Goal: Task Accomplishment & Management: Manage account settings

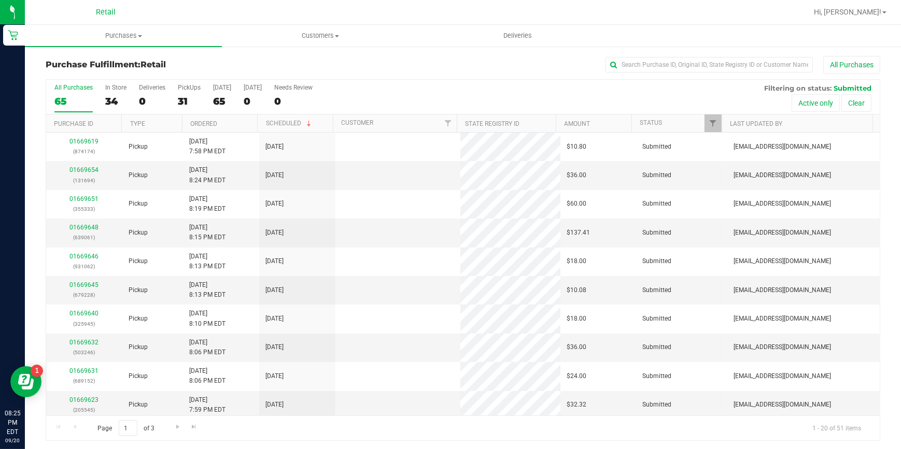
scroll to position [2, 0]
click at [650, 62] on input "text" at bounding box center [708, 63] width 207 height 16
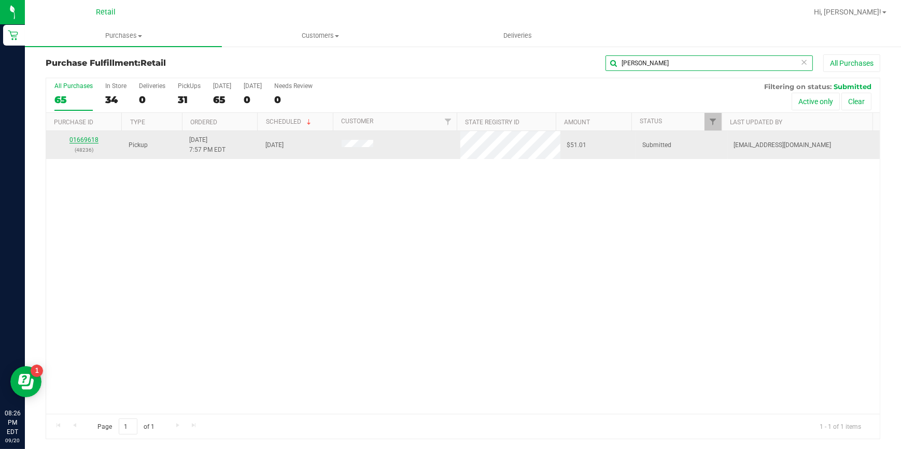
type input "[PERSON_NAME]"
click at [79, 137] on link "01669618" at bounding box center [83, 139] width 29 height 7
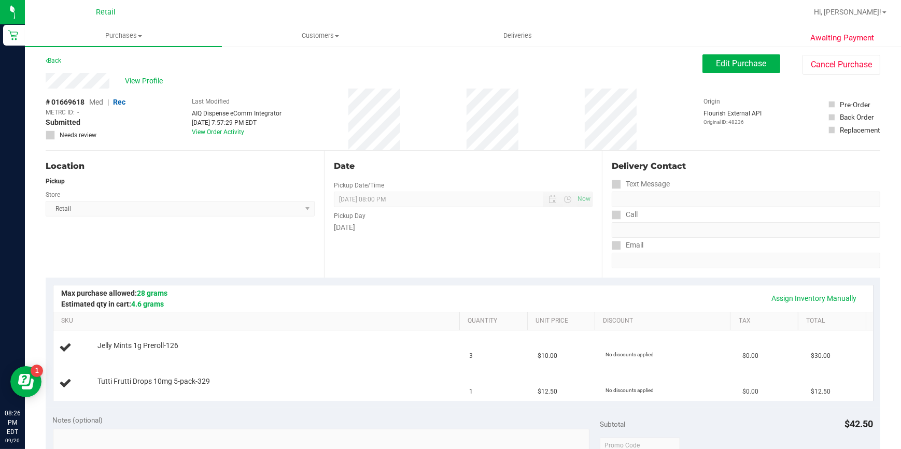
scroll to position [49, 0]
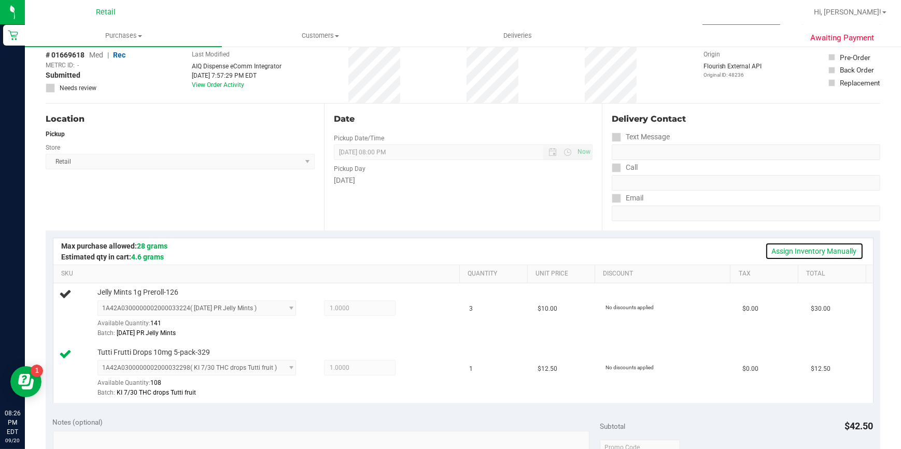
click at [840, 249] on link "Assign Inventory Manually" at bounding box center [814, 252] width 98 height 18
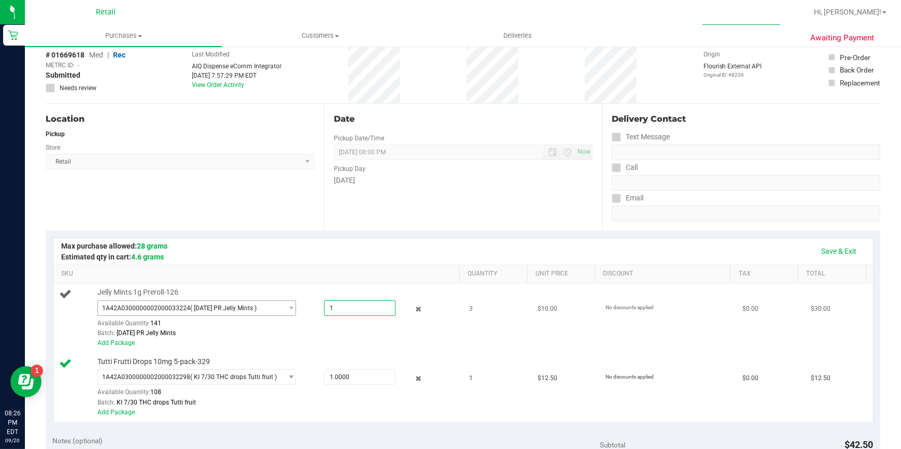
drag, startPoint x: 352, startPoint y: 310, endPoint x: 239, endPoint y: 310, distance: 113.0
click at [239, 301] on div "1A42A0300000002000033224 ( [DATE] PR Jelly Mints ) 1A42A0300000002000033224 Ava…" at bounding box center [276, 301] width 358 height 0
type input "3"
type input "3.0000"
click at [426, 212] on div "Date Pickup Date/Time [DATE] Now [DATE] 08:00 PM Now Pickup Day [DATE]" at bounding box center [463, 167] width 278 height 127
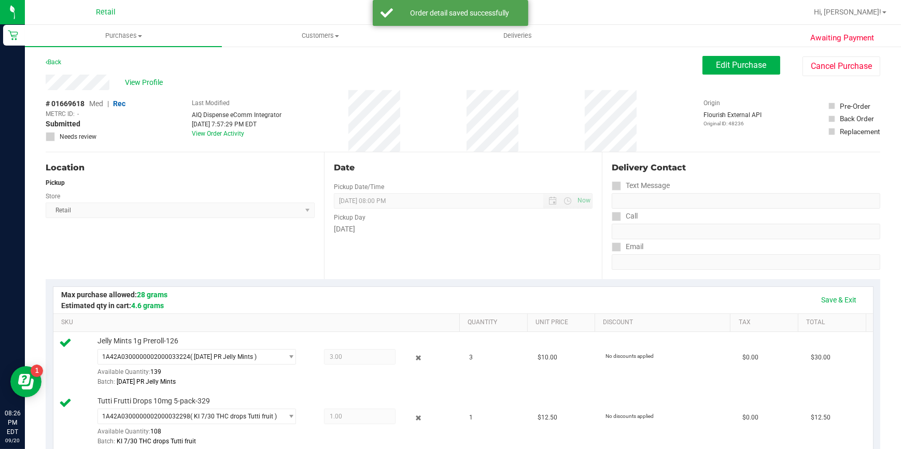
scroll to position [377, 0]
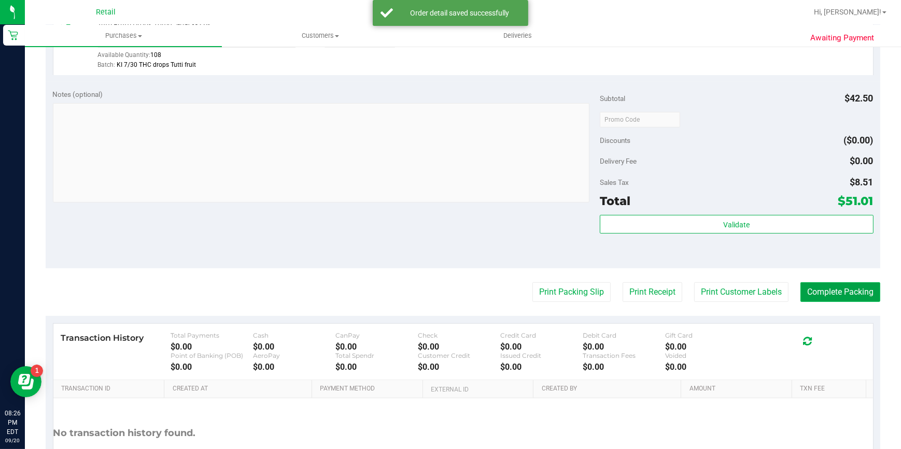
click at [840, 293] on button "Complete Packing" at bounding box center [840, 292] width 80 height 20
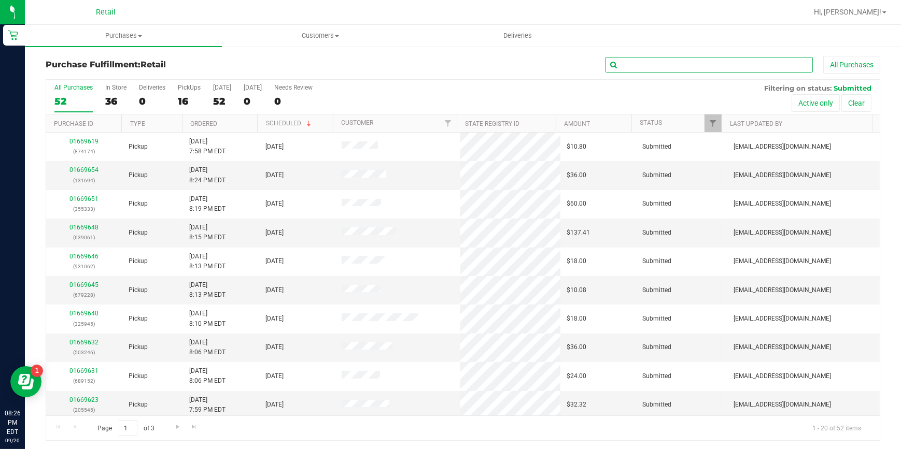
click at [639, 62] on input "text" at bounding box center [708, 65] width 207 height 16
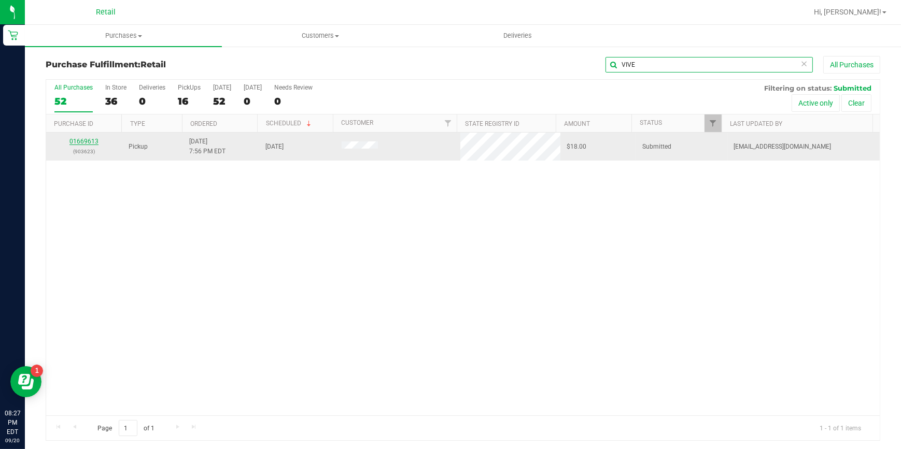
type input "VIVE"
click at [76, 141] on link "01669613" at bounding box center [83, 141] width 29 height 7
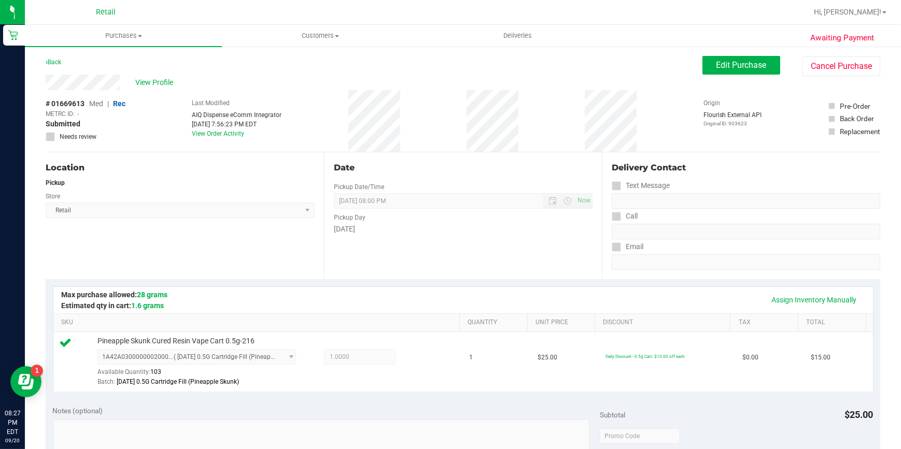
scroll to position [396, 0]
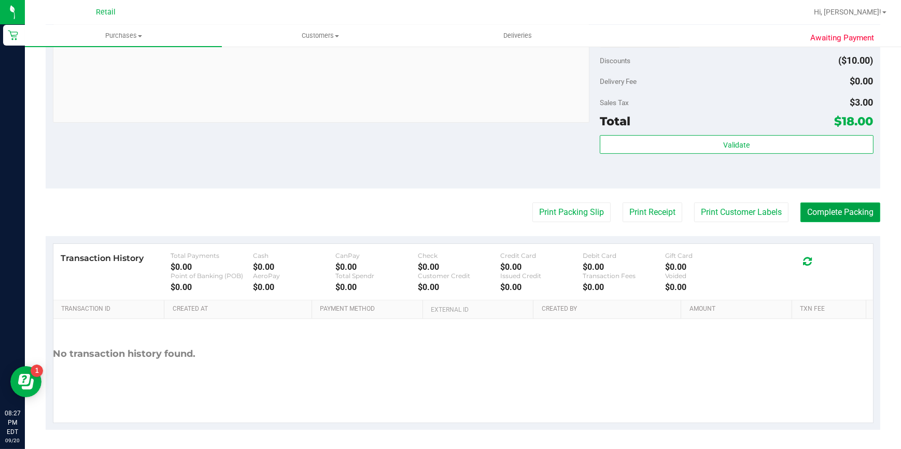
click at [850, 208] on button "Complete Packing" at bounding box center [840, 213] width 80 height 20
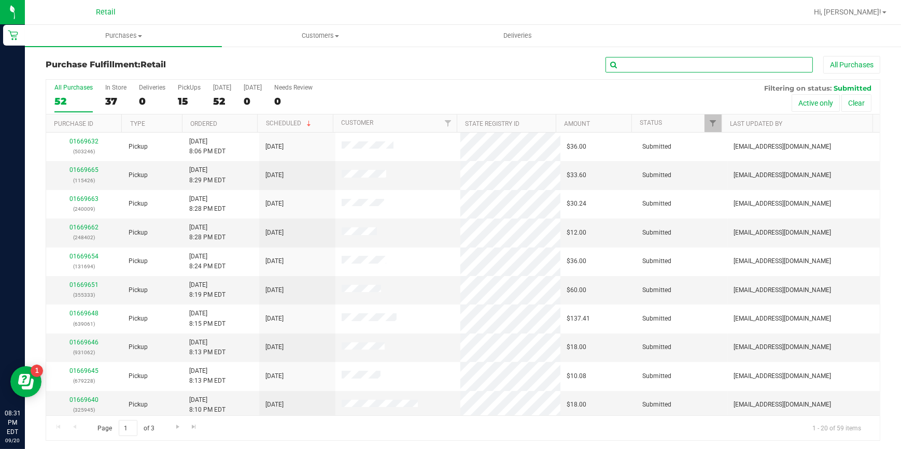
click at [712, 70] on input "text" at bounding box center [708, 65] width 207 height 16
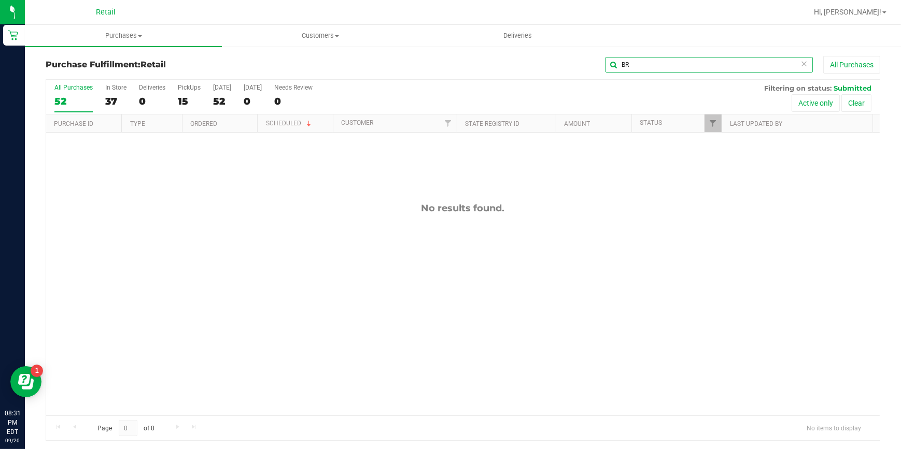
type input "B"
type input "N"
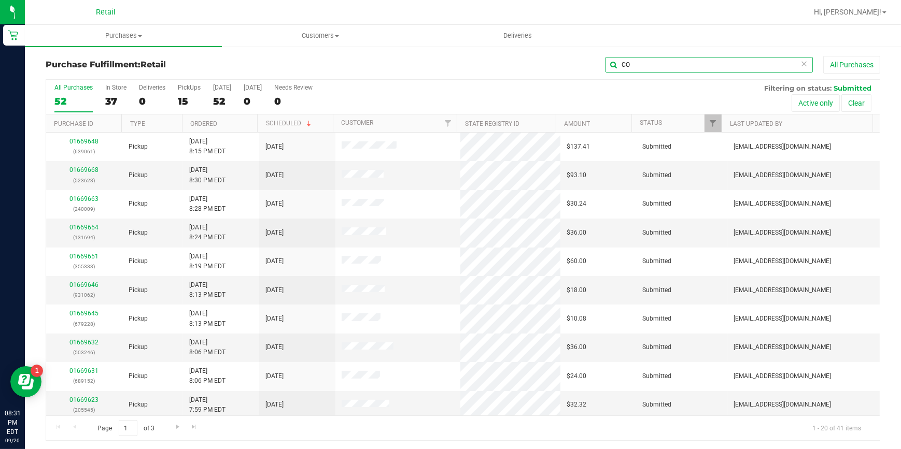
type input "C"
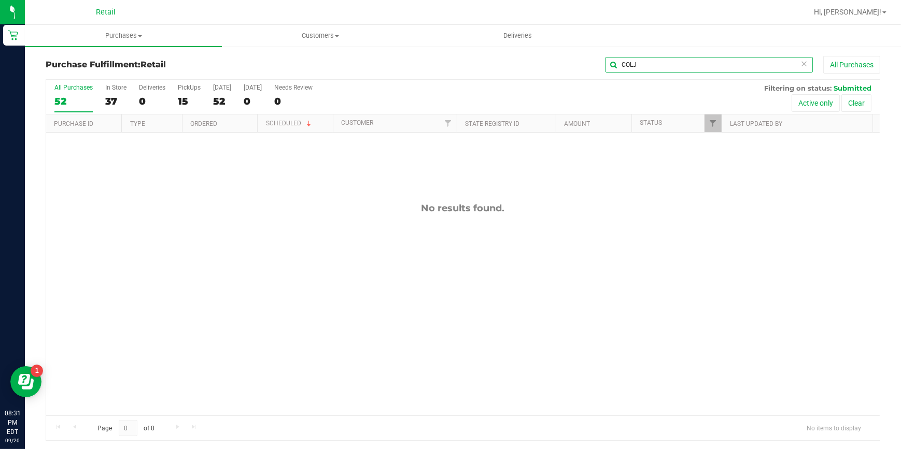
click at [700, 69] on input "COLJ" at bounding box center [708, 65] width 207 height 16
type input "COLLIN"
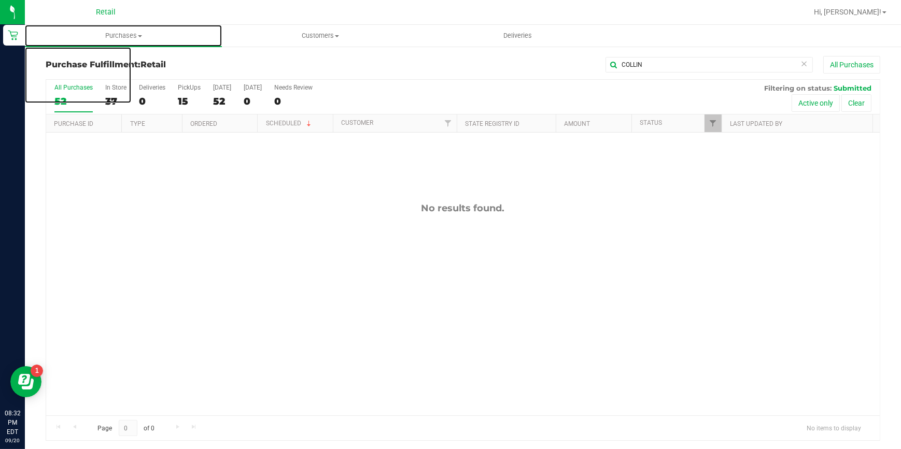
click at [122, 36] on span "Purchases" at bounding box center [123, 35] width 197 height 9
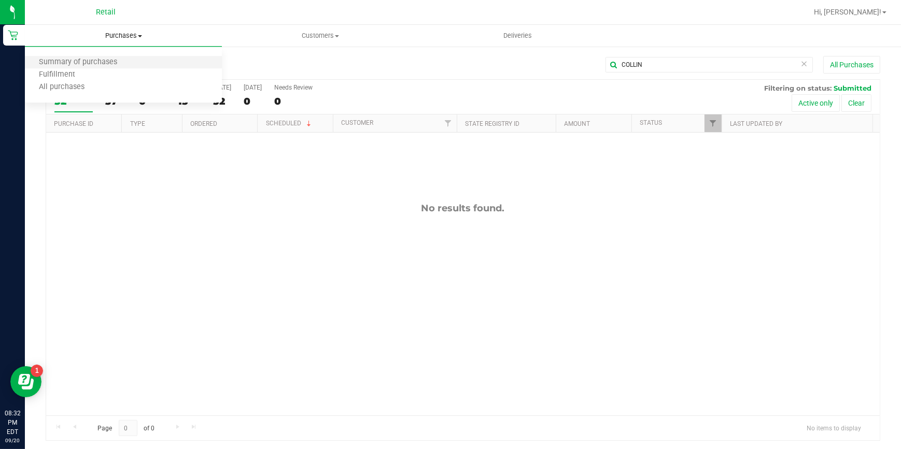
click at [103, 56] on li "Summary of purchases" at bounding box center [123, 62] width 197 height 12
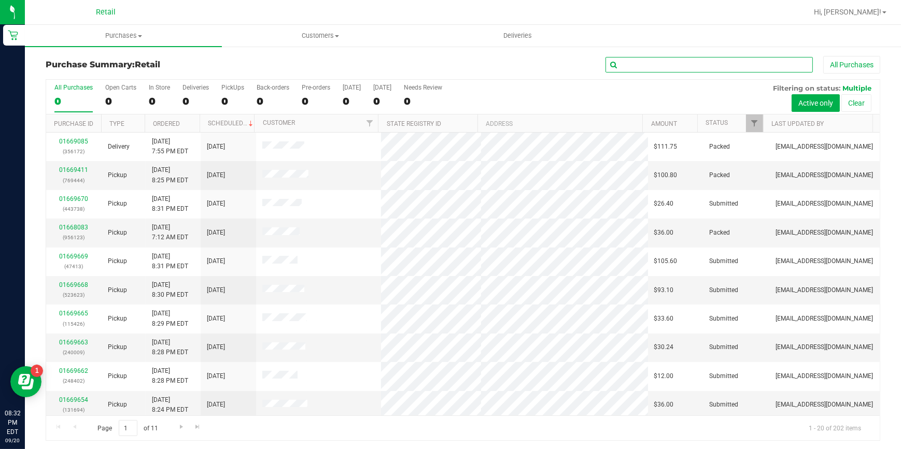
click at [667, 69] on input "text" at bounding box center [708, 65] width 207 height 16
click at [667, 67] on input "text" at bounding box center [708, 65] width 207 height 16
type input "C"
type input "COLLIN"
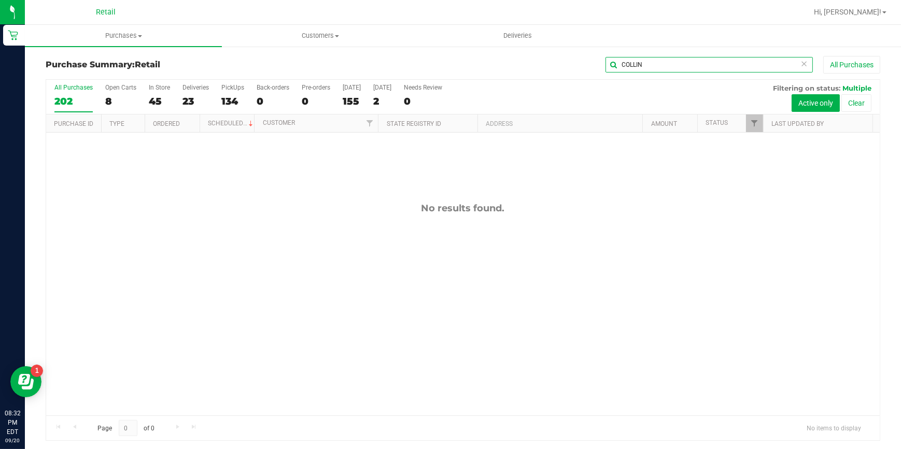
click at [715, 57] on input "COLLIN" at bounding box center [708, 65] width 207 height 16
click at [708, 59] on input "COLLIN" at bounding box center [708, 65] width 207 height 16
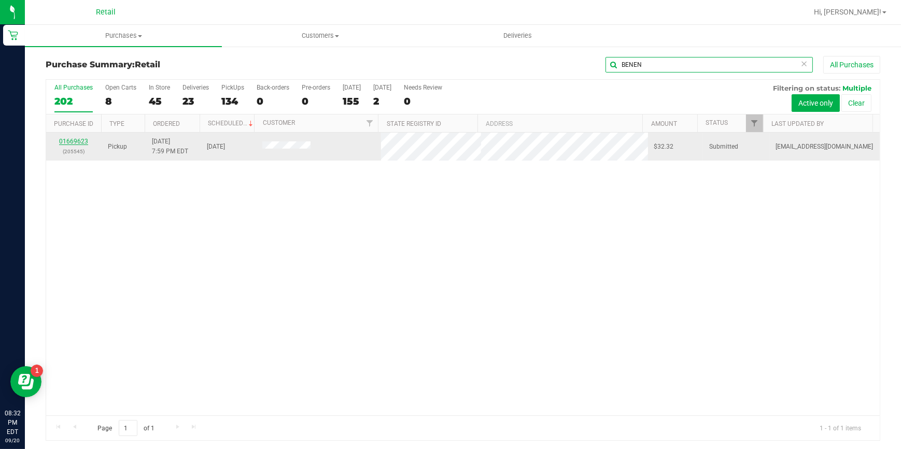
type input "BENEN"
click at [83, 144] on link "01669623" at bounding box center [73, 141] width 29 height 7
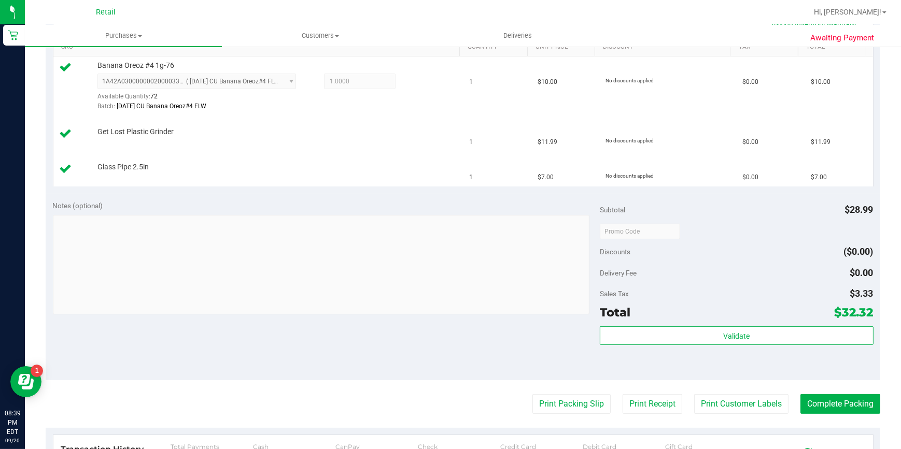
scroll to position [377, 0]
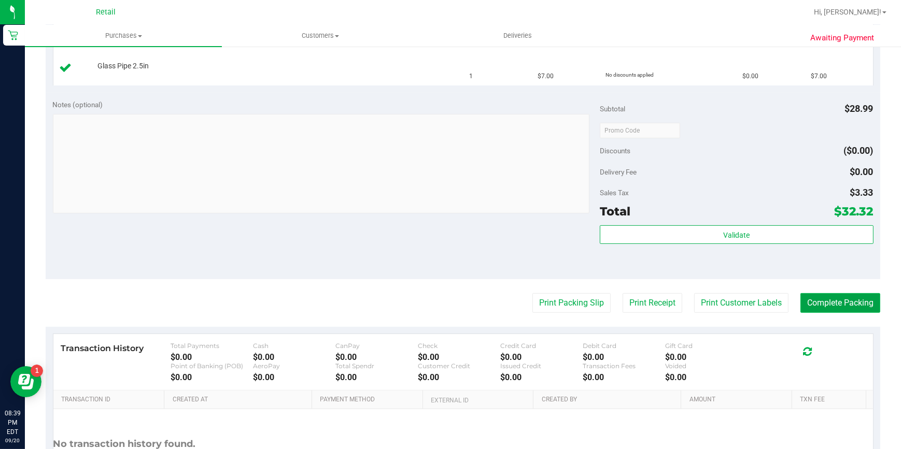
click at [852, 308] on button "Complete Packing" at bounding box center [840, 303] width 80 height 20
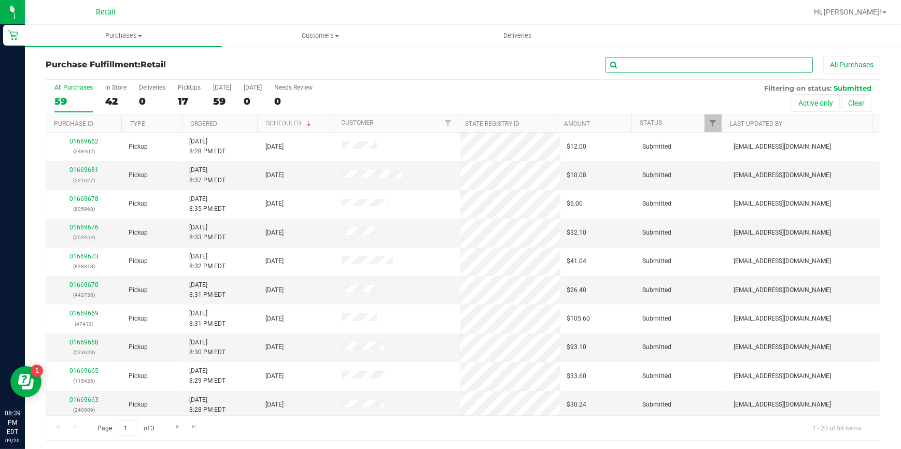
click at [678, 62] on input "text" at bounding box center [708, 65] width 207 height 16
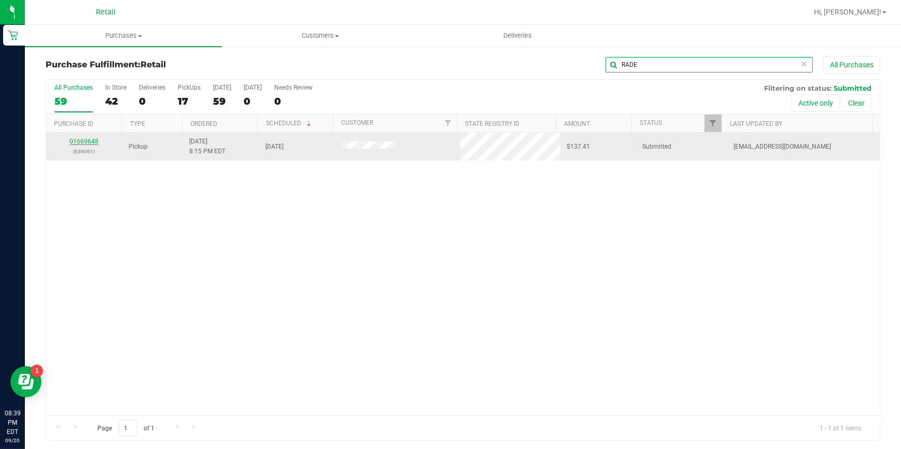
type input "RADE"
click at [91, 140] on link "01669648" at bounding box center [83, 141] width 29 height 7
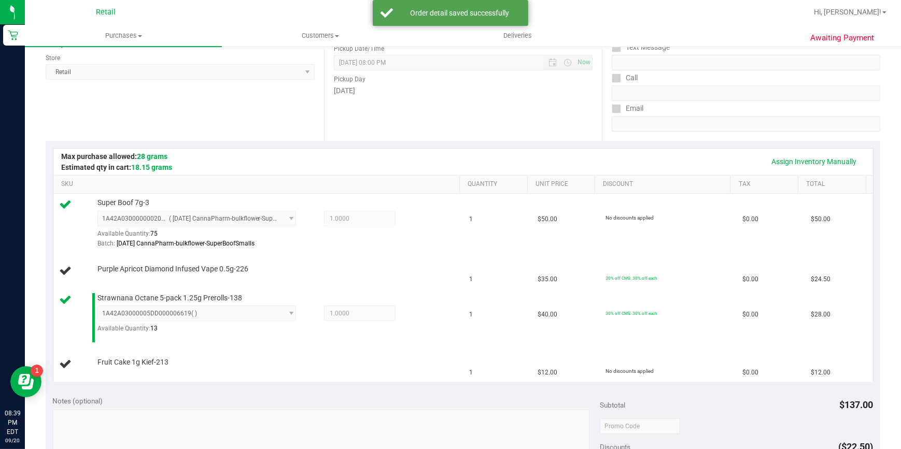
scroll to position [141, 0]
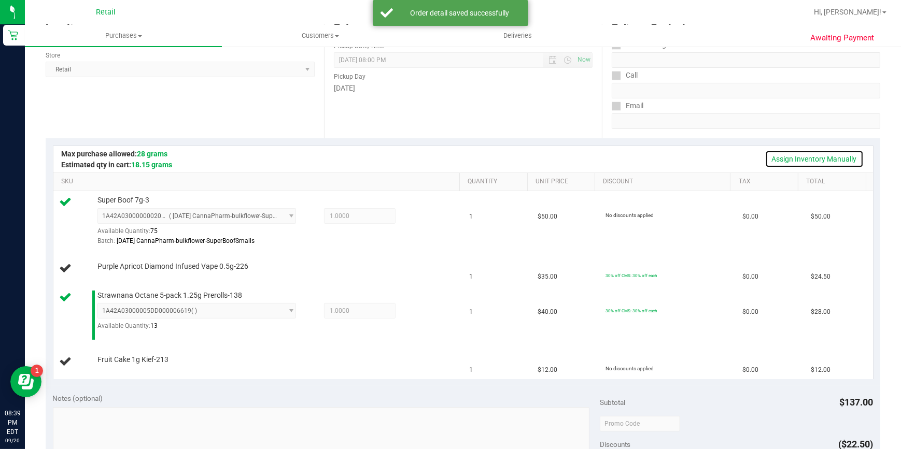
click at [838, 165] on link "Assign Inventory Manually" at bounding box center [814, 159] width 98 height 18
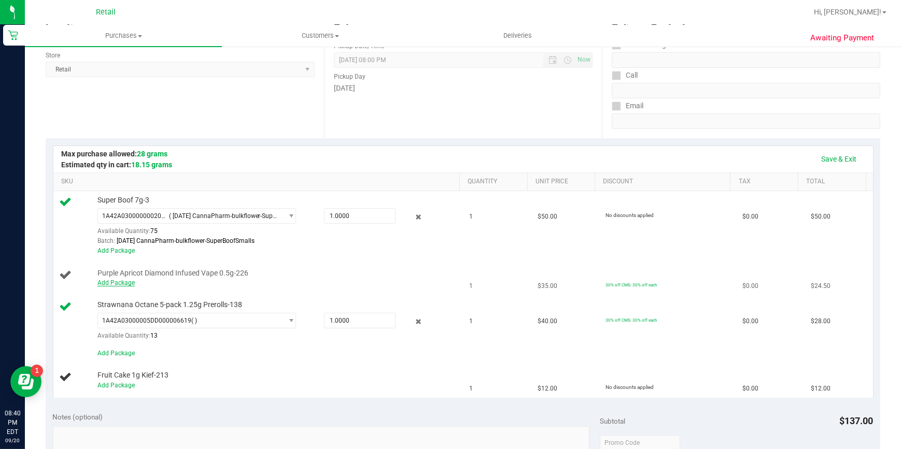
click at [115, 281] on link "Add Package" at bounding box center [115, 282] width 37 height 7
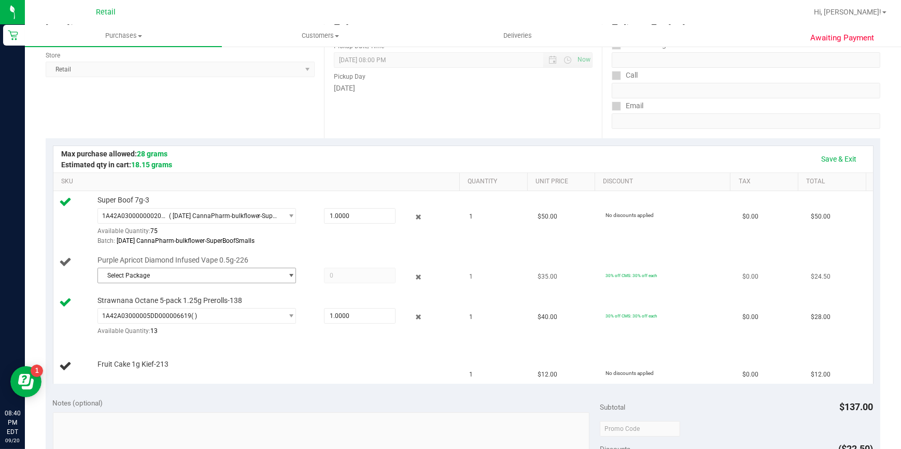
click at [288, 277] on span "select" at bounding box center [292, 276] width 8 height 8
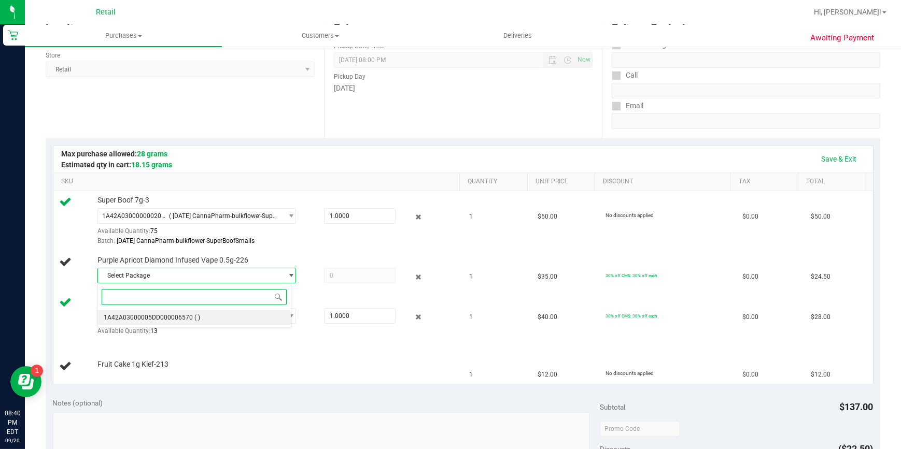
click at [197, 319] on span "( )" at bounding box center [197, 317] width 6 height 7
click at [325, 277] on span at bounding box center [360, 276] width 72 height 16
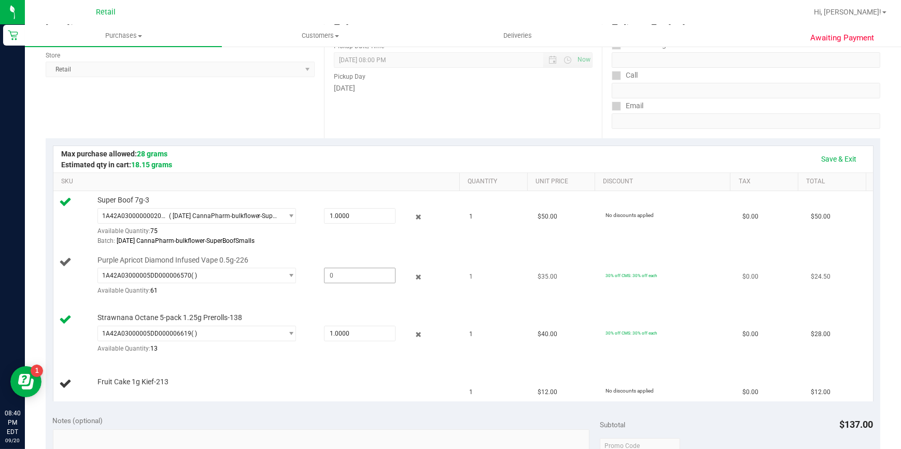
drag, startPoint x: 355, startPoint y: 276, endPoint x: 322, endPoint y: 276, distance: 33.2
click at [324, 276] on span at bounding box center [360, 276] width 72 height 16
type input "1"
type input "1.0000"
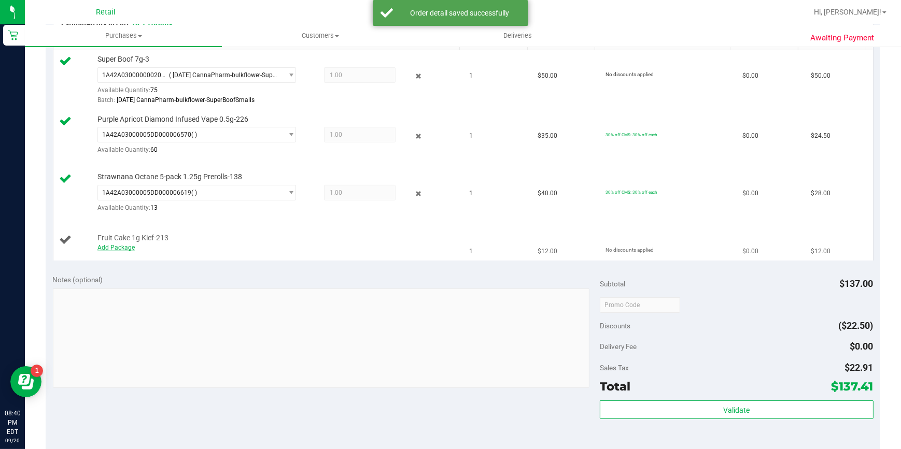
scroll to position [282, 0]
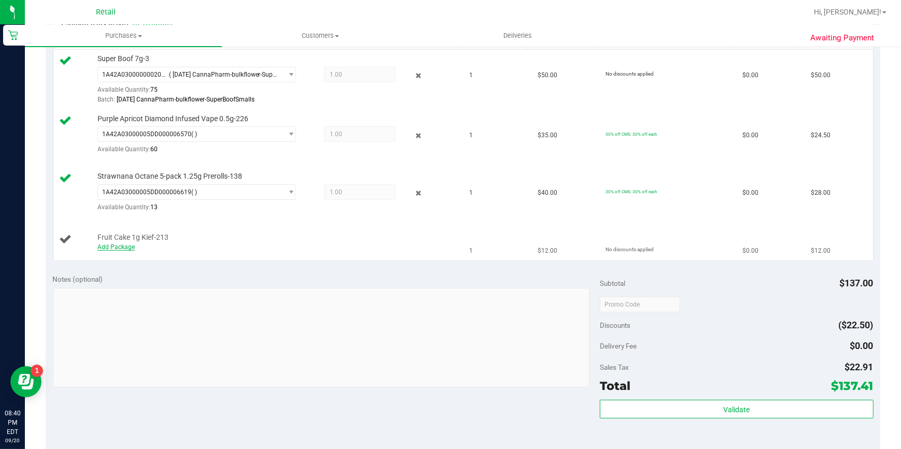
click at [123, 248] on link "Add Package" at bounding box center [115, 247] width 37 height 7
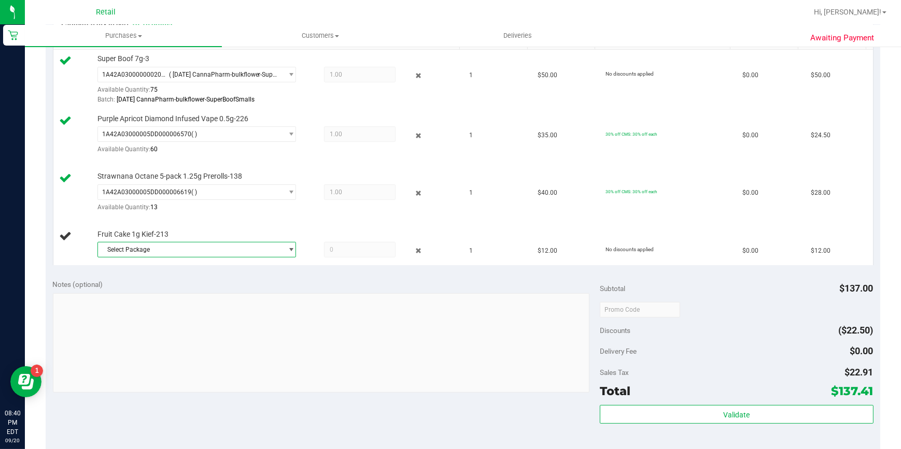
click at [282, 252] on span "select" at bounding box center [288, 250] width 13 height 15
click at [288, 247] on span "select" at bounding box center [292, 250] width 8 height 8
click at [168, 291] on span "1A42A0300000191000003200" at bounding box center [148, 291] width 88 height 7
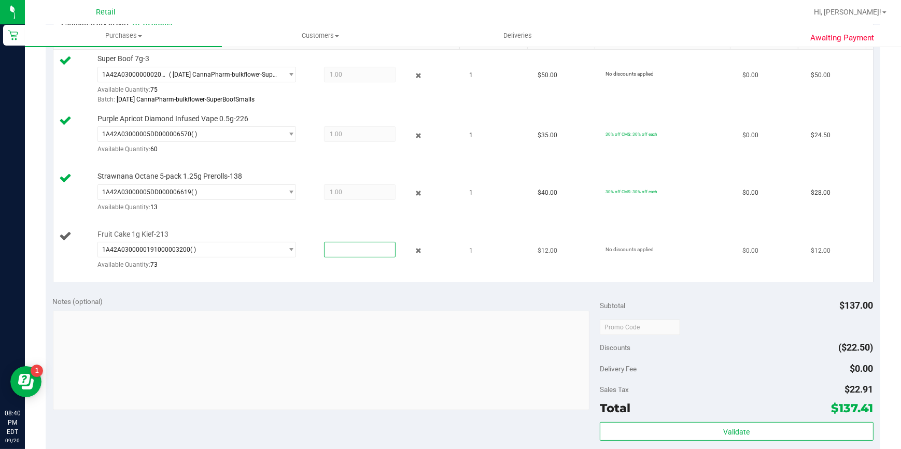
click at [336, 244] on span at bounding box center [360, 250] width 72 height 16
type input "1"
type input "1.0000"
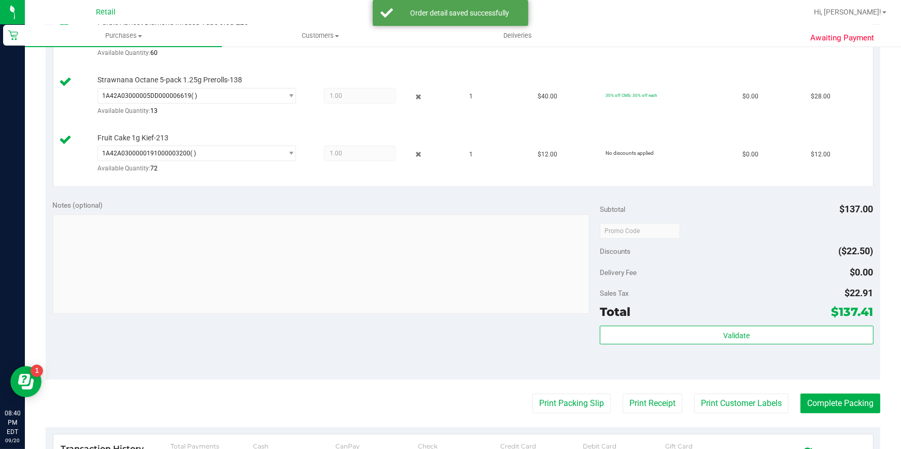
scroll to position [471, 0]
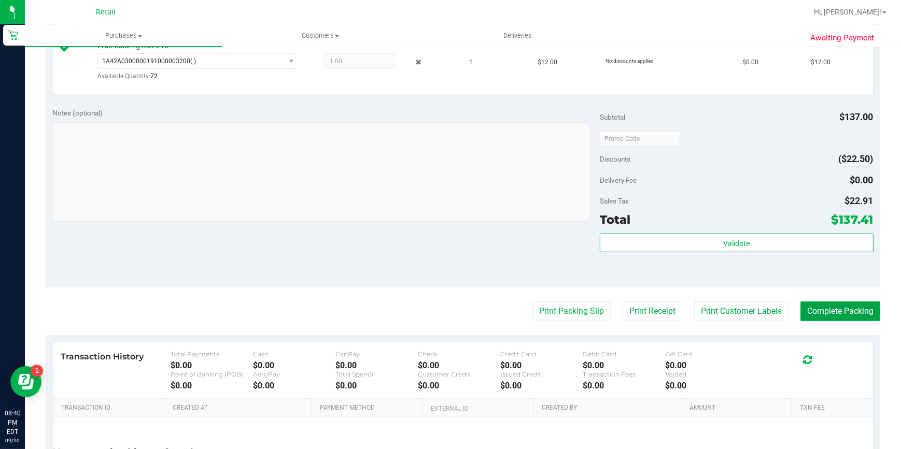
click at [820, 311] on button "Complete Packing" at bounding box center [840, 312] width 80 height 20
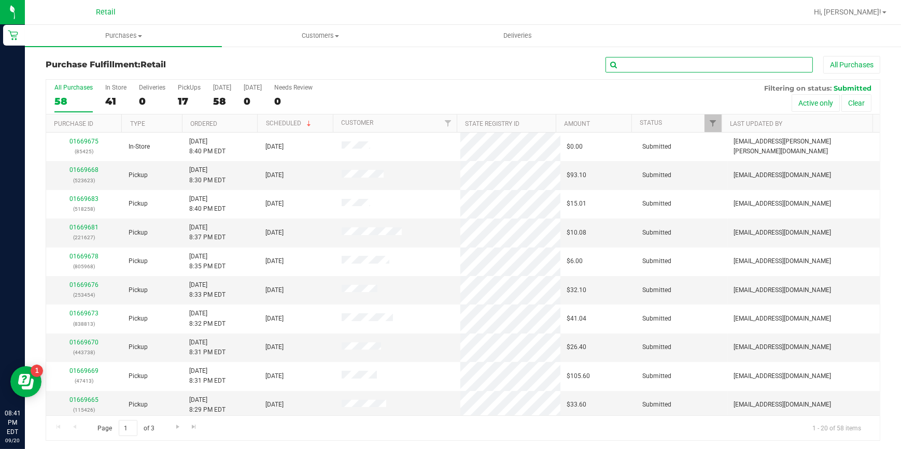
click at [703, 68] on input "text" at bounding box center [708, 65] width 207 height 16
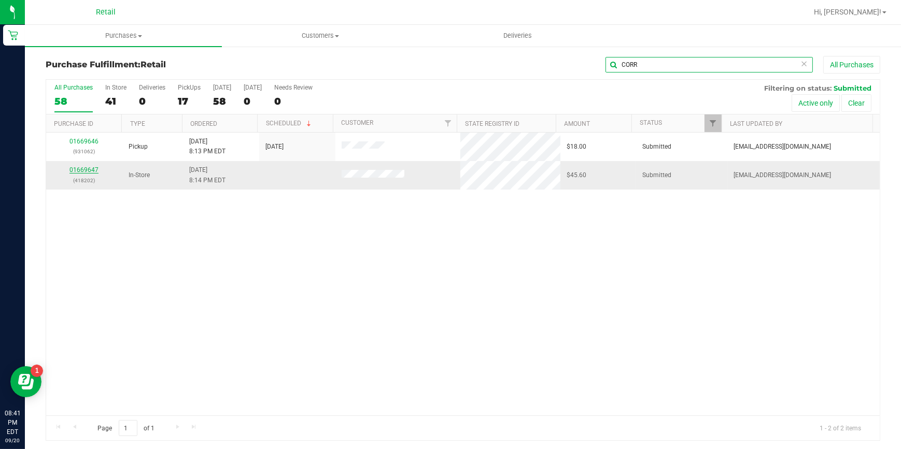
type input "CORR"
click at [83, 173] on link "01669647" at bounding box center [83, 169] width 29 height 7
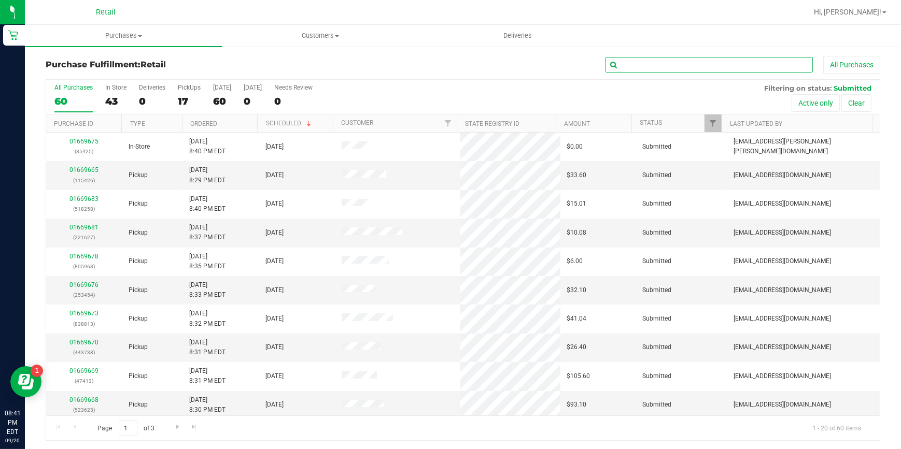
click at [634, 67] on input "text" at bounding box center [708, 65] width 207 height 16
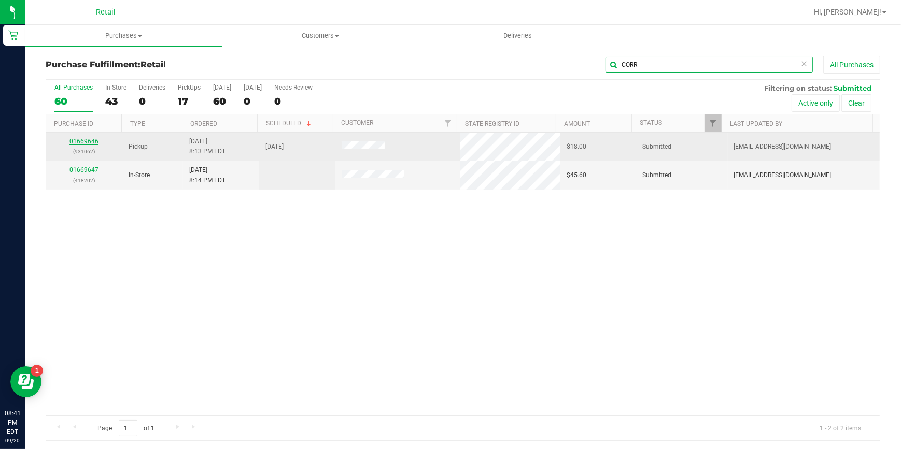
type input "CORR"
click at [89, 141] on link "01669646" at bounding box center [83, 141] width 29 height 7
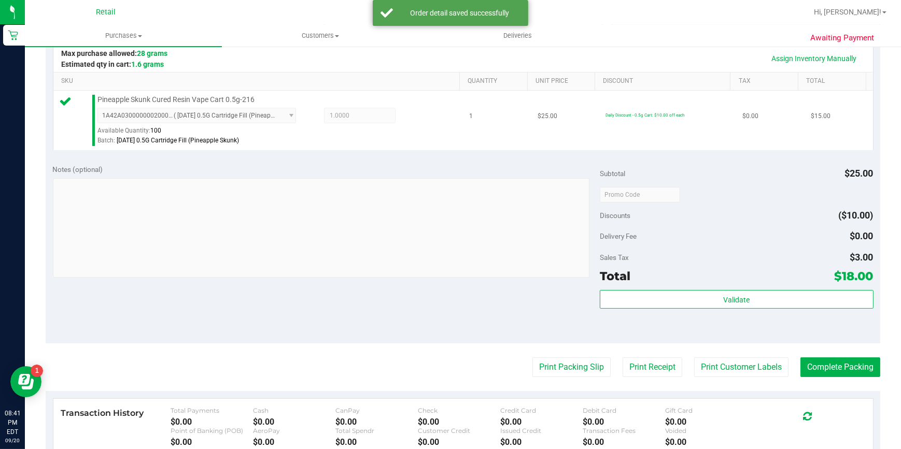
scroll to position [282, 0]
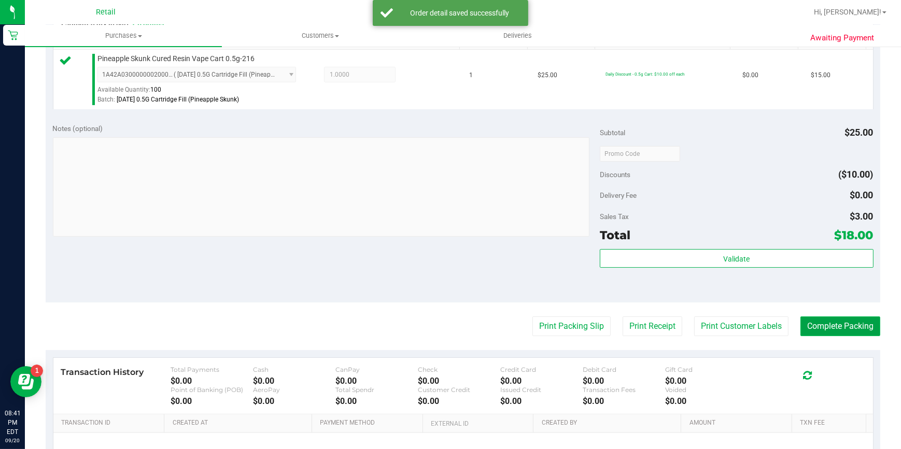
click at [860, 332] on button "Complete Packing" at bounding box center [840, 327] width 80 height 20
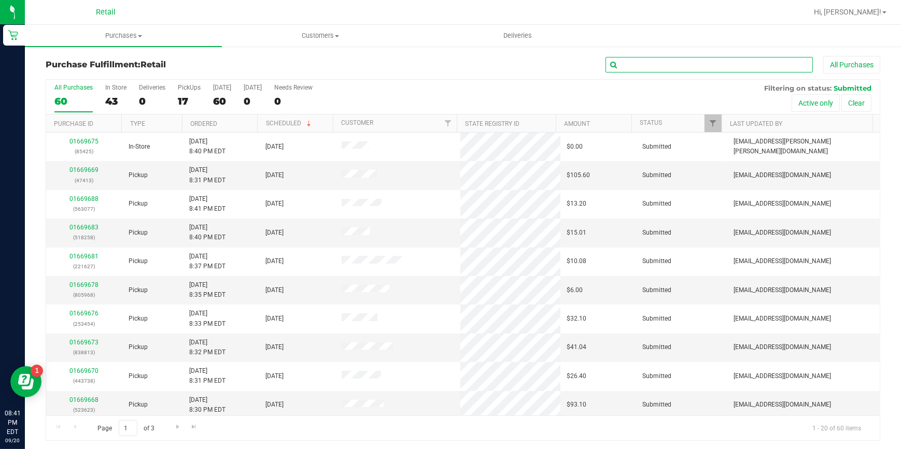
click at [710, 62] on input "text" at bounding box center [708, 65] width 207 height 16
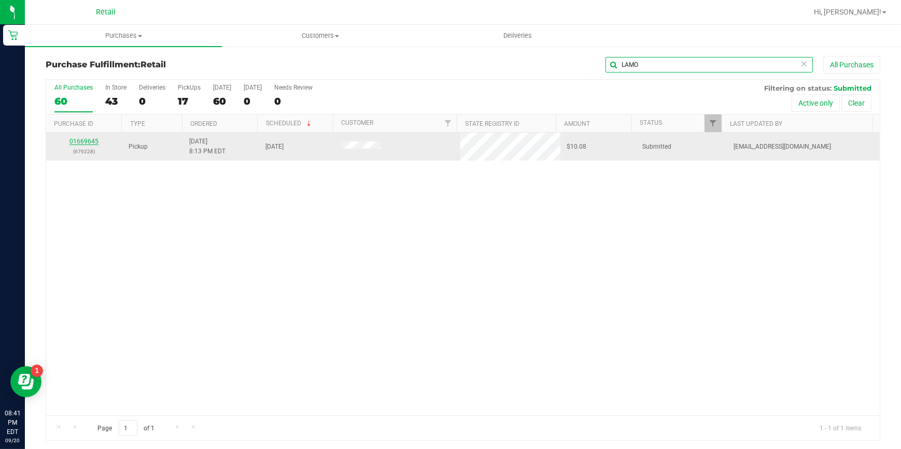
type input "LAMO"
click at [91, 141] on link "01669645" at bounding box center [83, 141] width 29 height 7
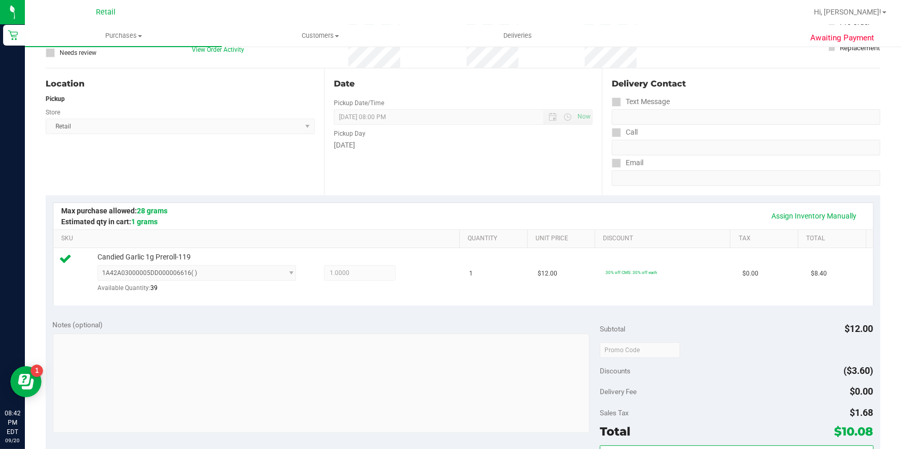
scroll to position [188, 0]
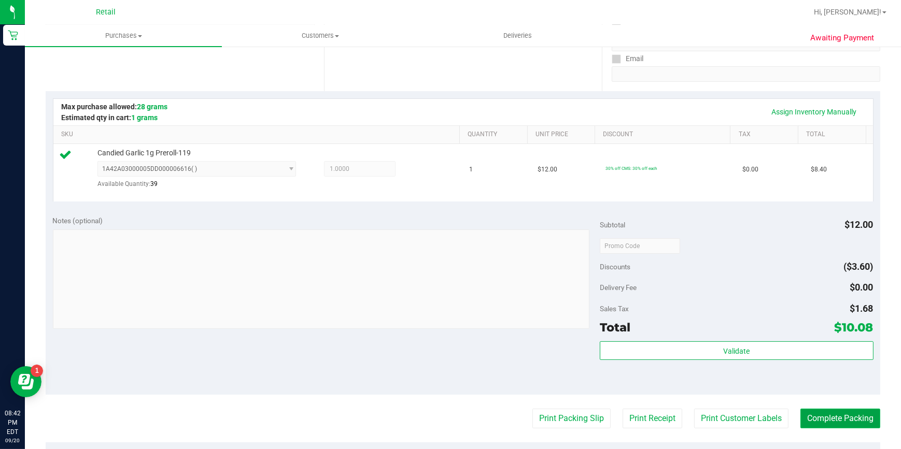
click at [842, 410] on button "Complete Packing" at bounding box center [840, 419] width 80 height 20
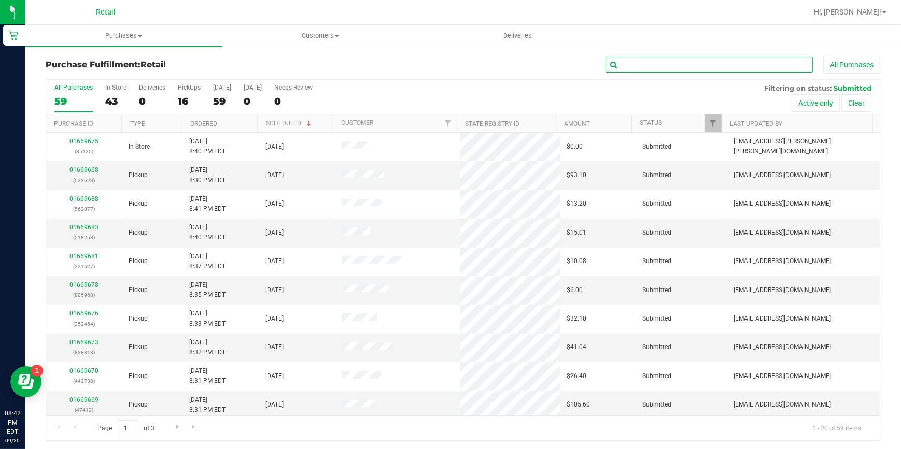
click at [637, 67] on input "text" at bounding box center [708, 65] width 207 height 16
click at [643, 63] on input "text" at bounding box center [708, 65] width 207 height 16
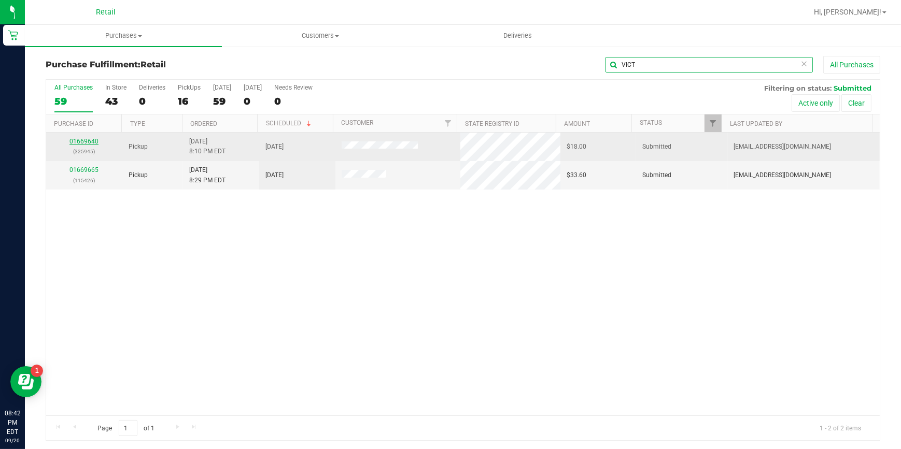
type input "VICT"
click at [92, 142] on link "01669640" at bounding box center [83, 141] width 29 height 7
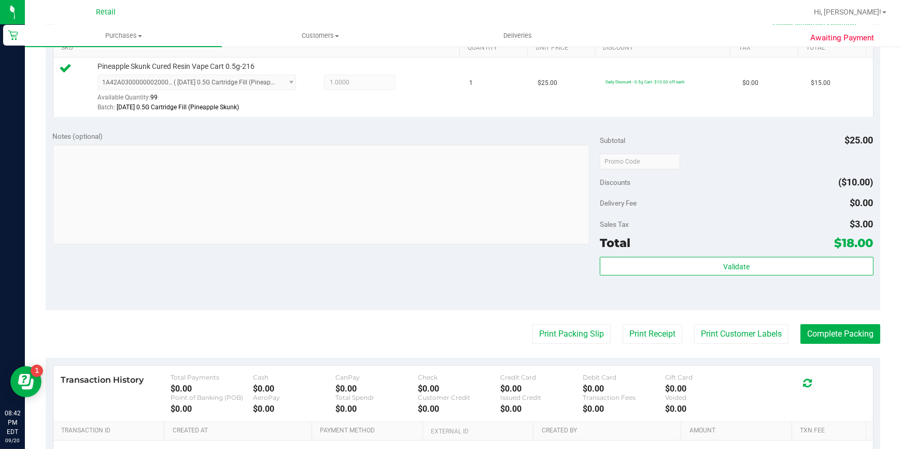
scroll to position [282, 0]
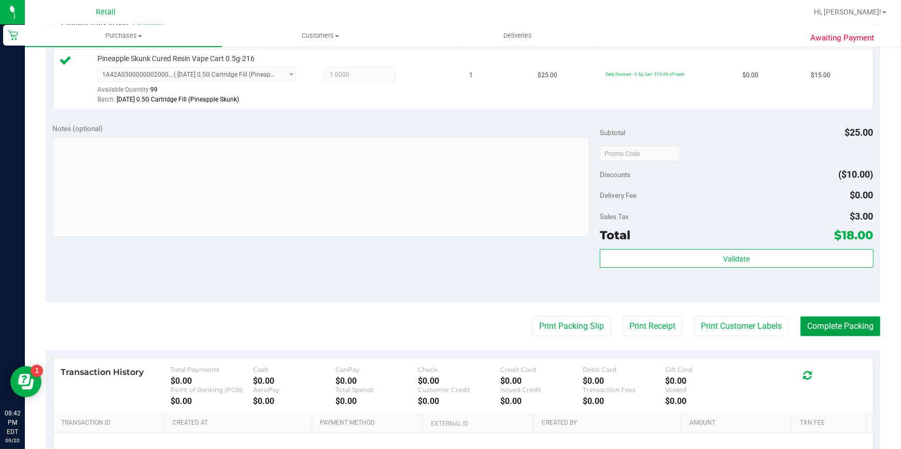
click at [850, 321] on button "Complete Packing" at bounding box center [840, 327] width 80 height 20
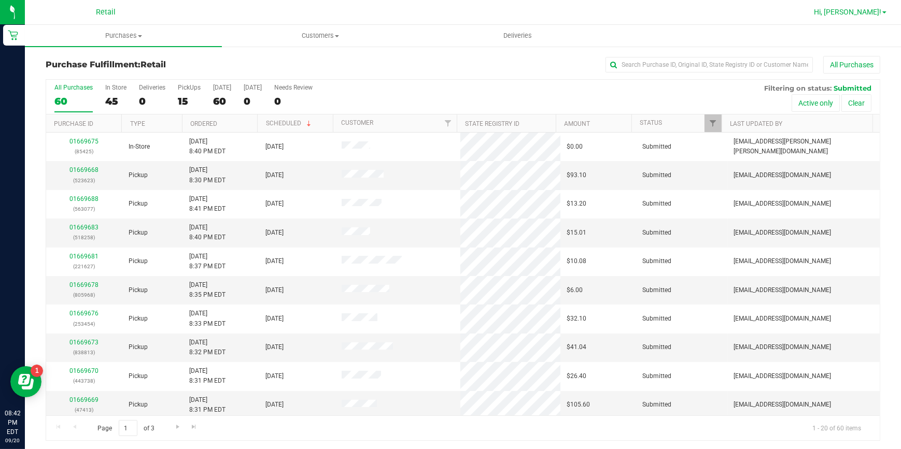
click at [880, 13] on span "Hi, [PERSON_NAME]!" at bounding box center [847, 12] width 67 height 8
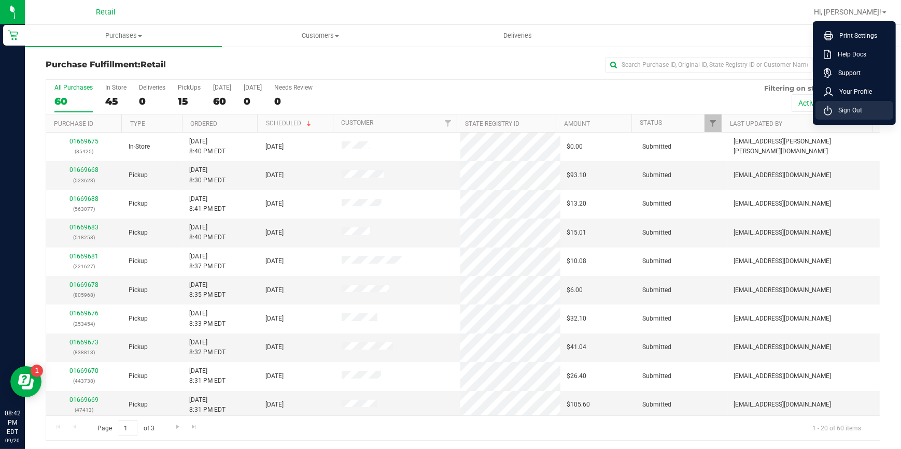
click at [852, 111] on span "Sign Out" at bounding box center [847, 110] width 30 height 10
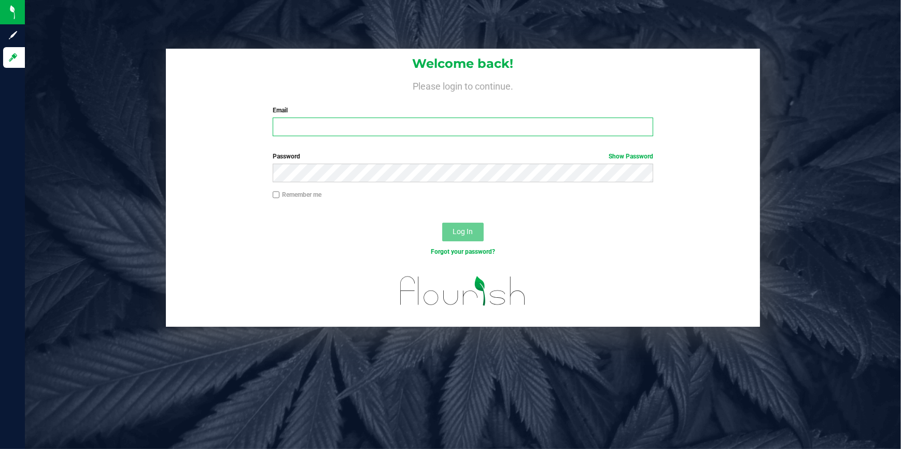
type input "[EMAIL_ADDRESS][DOMAIN_NAME]"
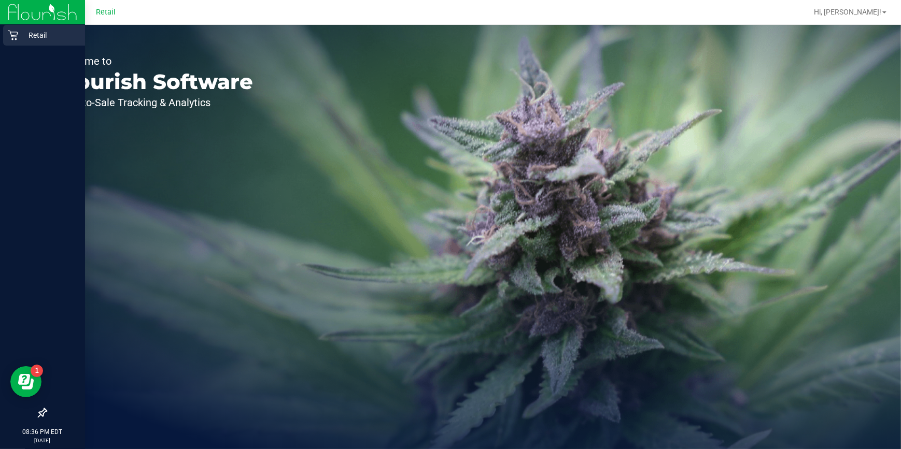
click at [15, 35] on icon at bounding box center [13, 36] width 10 height 10
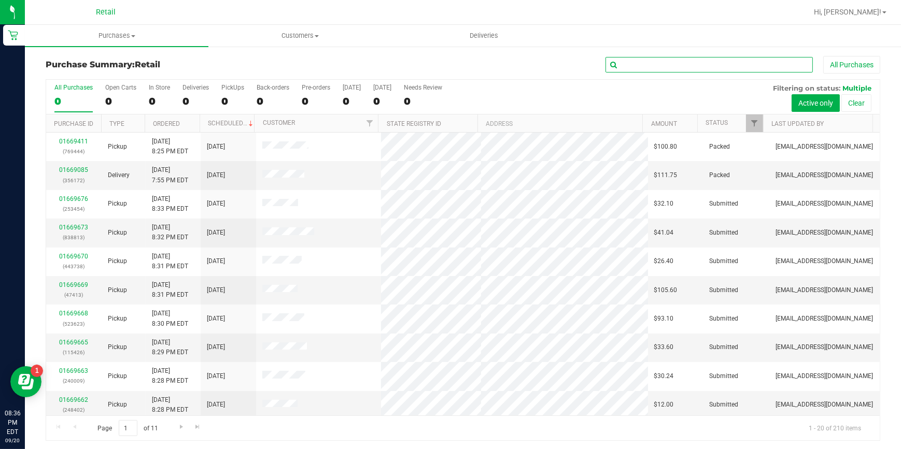
click at [639, 66] on input "text" at bounding box center [708, 65] width 207 height 16
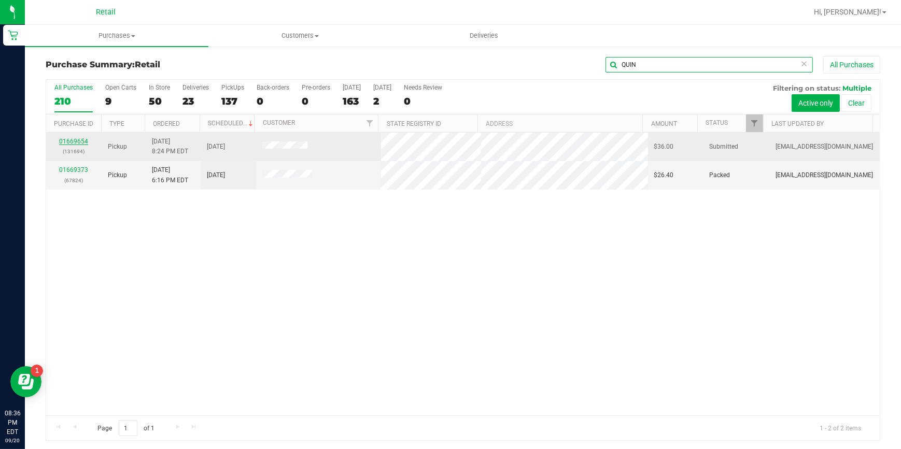
type input "QUIN"
click at [80, 143] on link "01669654" at bounding box center [73, 141] width 29 height 7
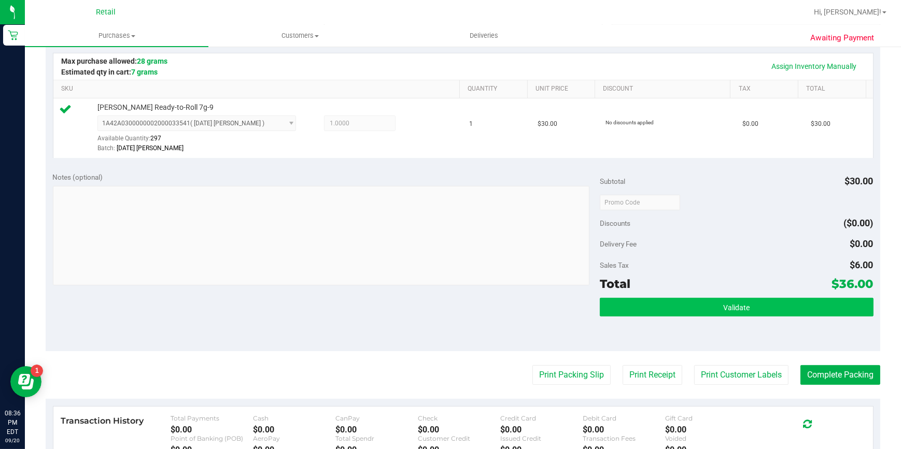
scroll to position [235, 0]
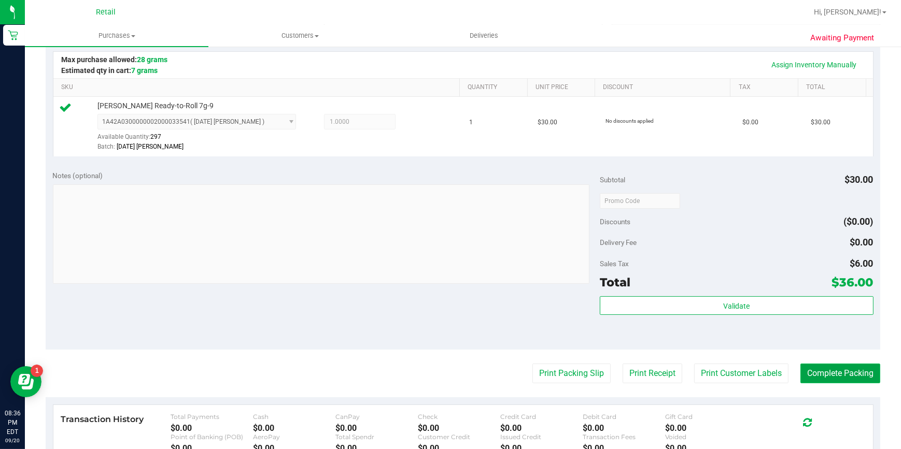
click at [844, 380] on button "Complete Packing" at bounding box center [840, 374] width 80 height 20
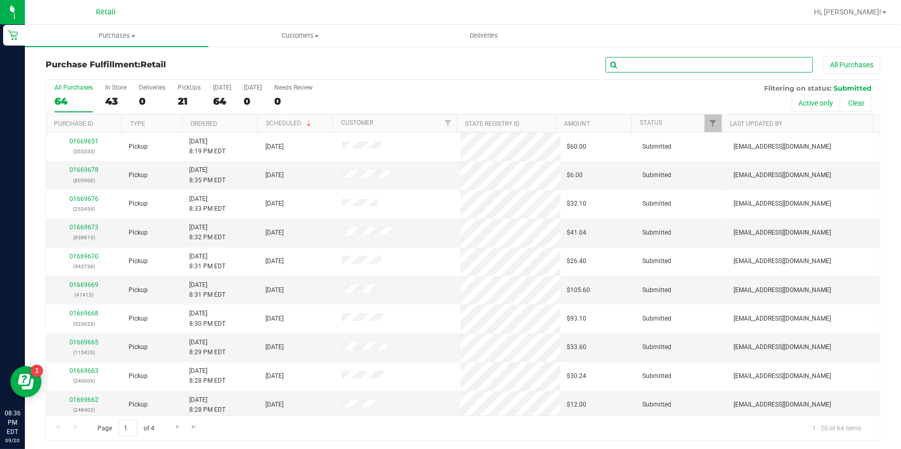
click at [668, 61] on input "text" at bounding box center [708, 65] width 207 height 16
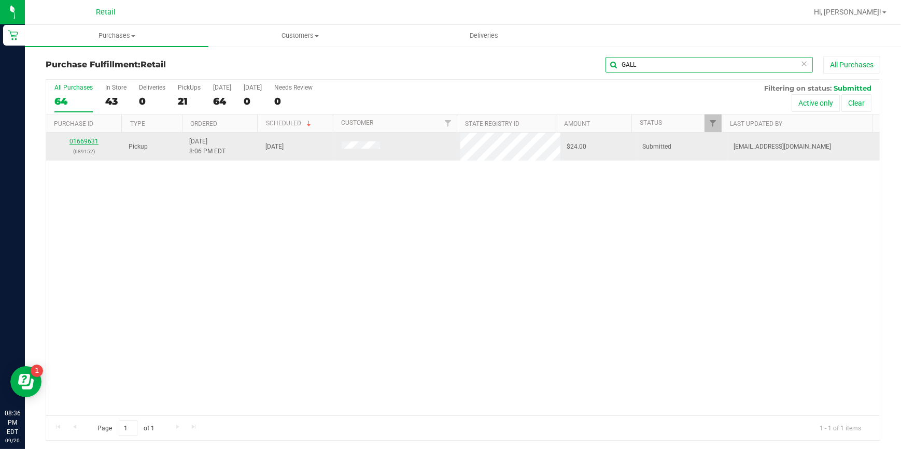
type input "GALL"
click at [89, 142] on link "01669631" at bounding box center [83, 141] width 29 height 7
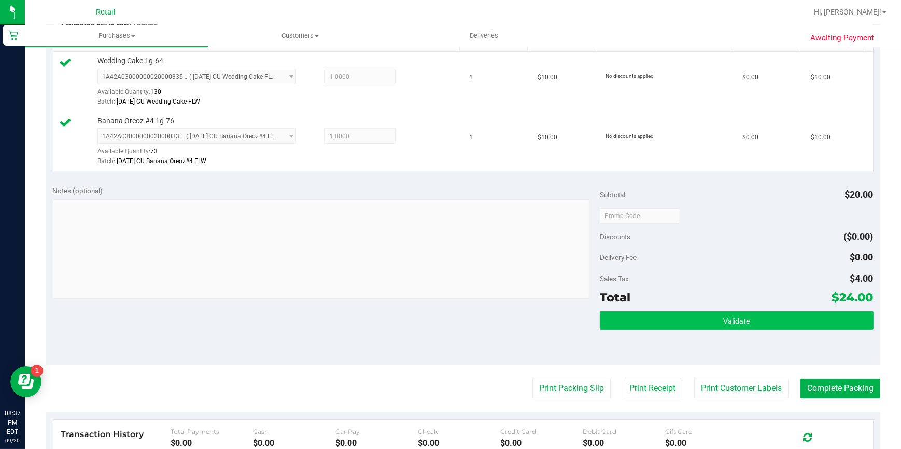
scroll to position [282, 0]
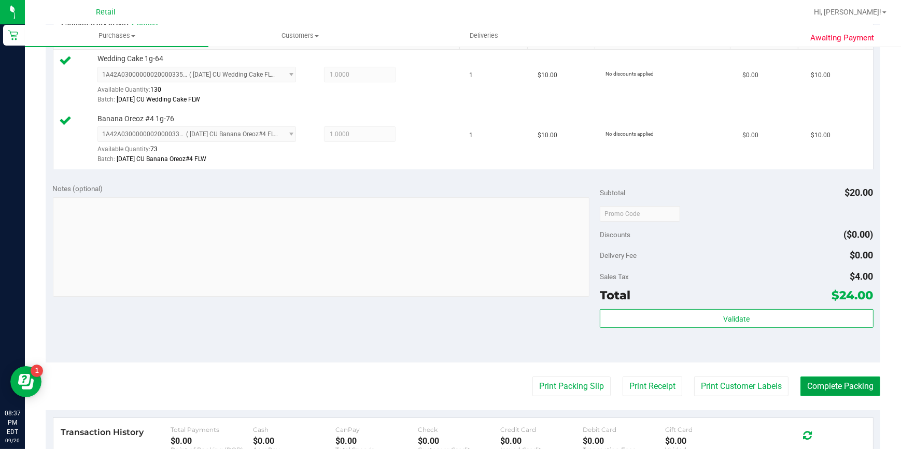
click at [850, 380] on button "Complete Packing" at bounding box center [840, 387] width 80 height 20
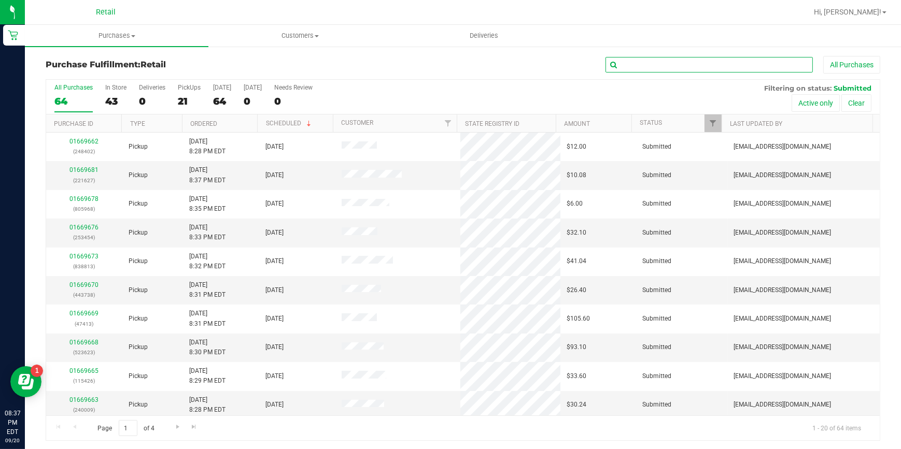
click at [694, 70] on input "text" at bounding box center [708, 65] width 207 height 16
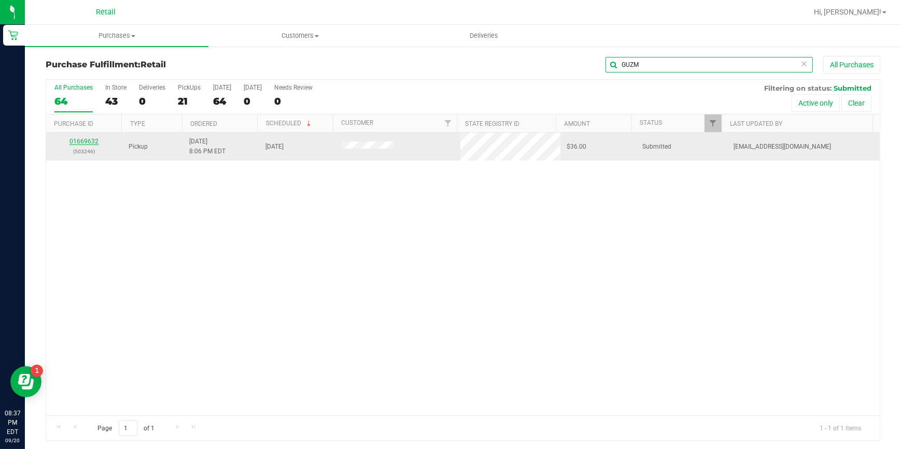
type input "GUZM"
click at [94, 141] on link "01669632" at bounding box center [83, 141] width 29 height 7
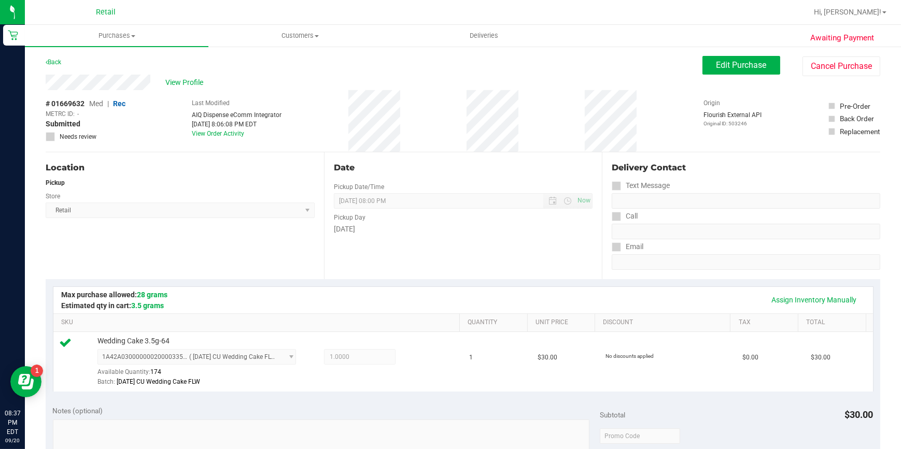
scroll to position [282, 0]
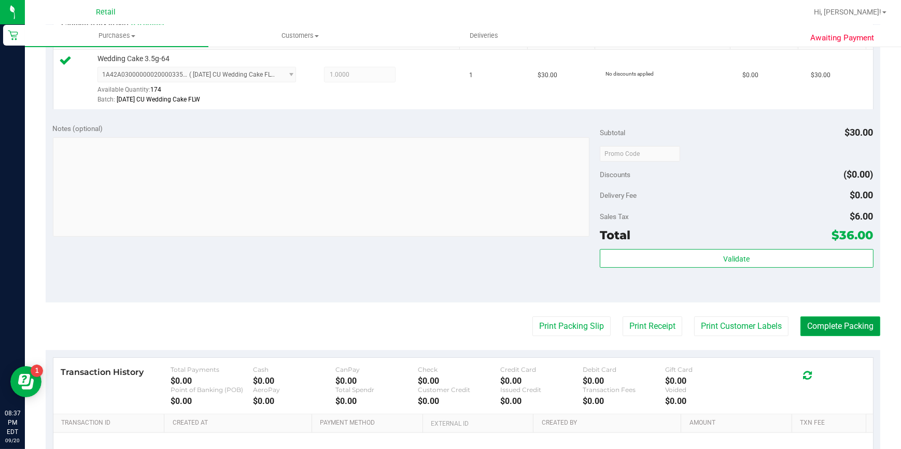
click at [846, 321] on button "Complete Packing" at bounding box center [840, 327] width 80 height 20
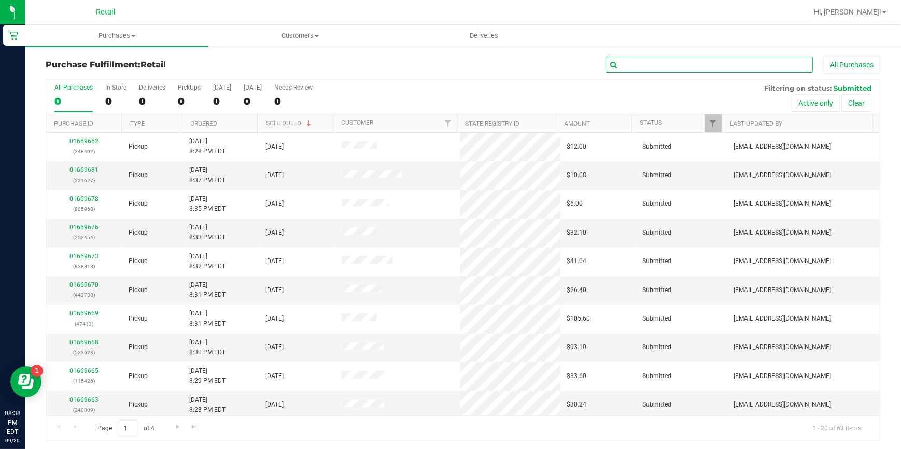
click at [623, 63] on input "text" at bounding box center [708, 65] width 207 height 16
click at [674, 63] on input "text" at bounding box center [708, 65] width 207 height 16
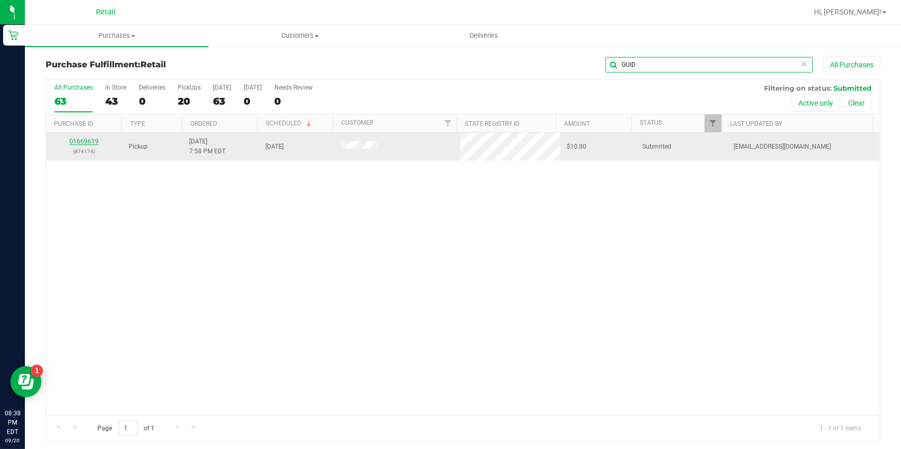
type input "GUID"
click at [76, 140] on link "01669619" at bounding box center [83, 141] width 29 height 7
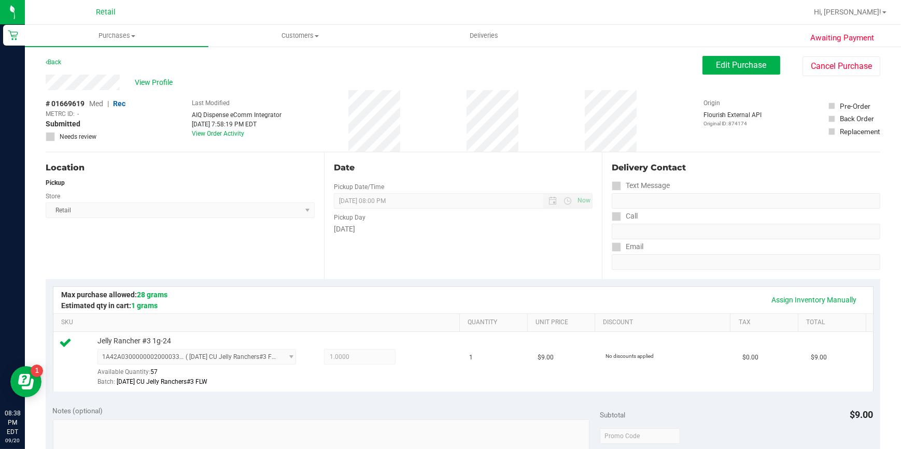
scroll to position [396, 0]
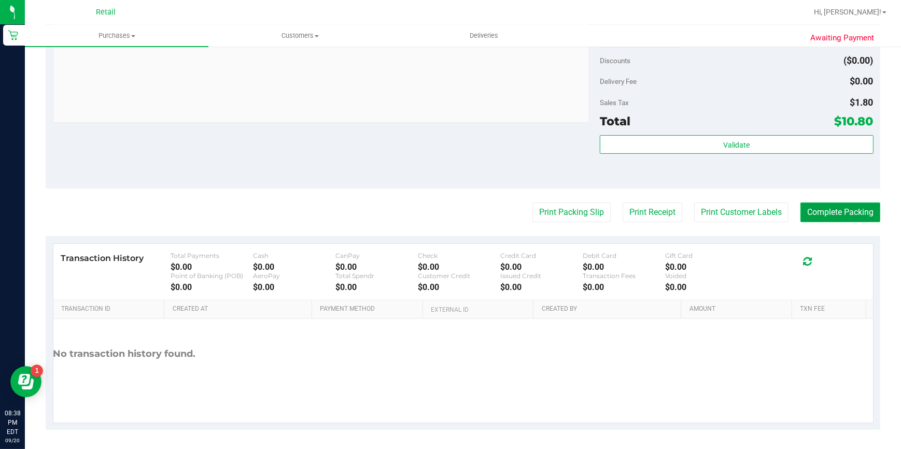
click at [840, 212] on button "Complete Packing" at bounding box center [840, 213] width 80 height 20
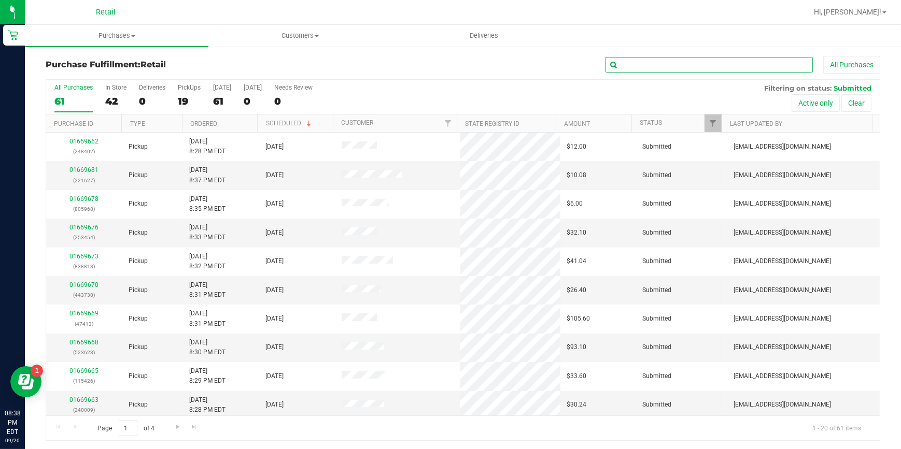
click at [697, 62] on input "text" at bounding box center [708, 65] width 207 height 16
click at [693, 67] on input "text" at bounding box center [708, 65] width 207 height 16
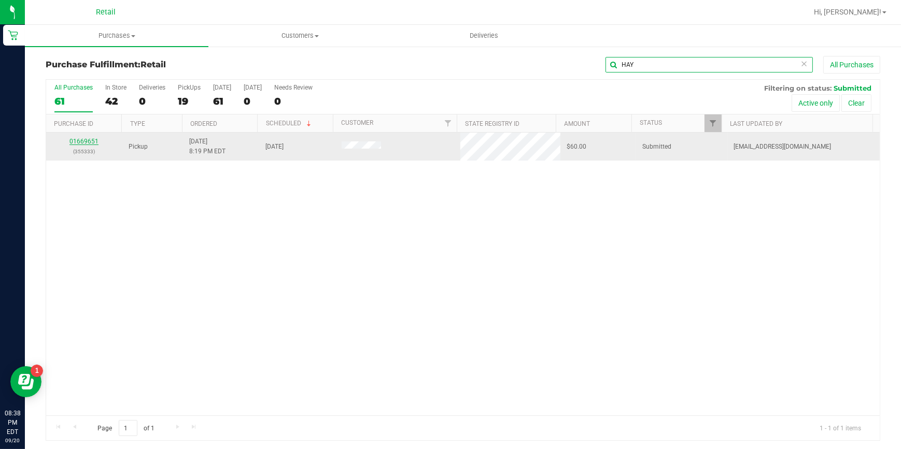
type input "HAY"
click at [82, 138] on link "01669651" at bounding box center [83, 141] width 29 height 7
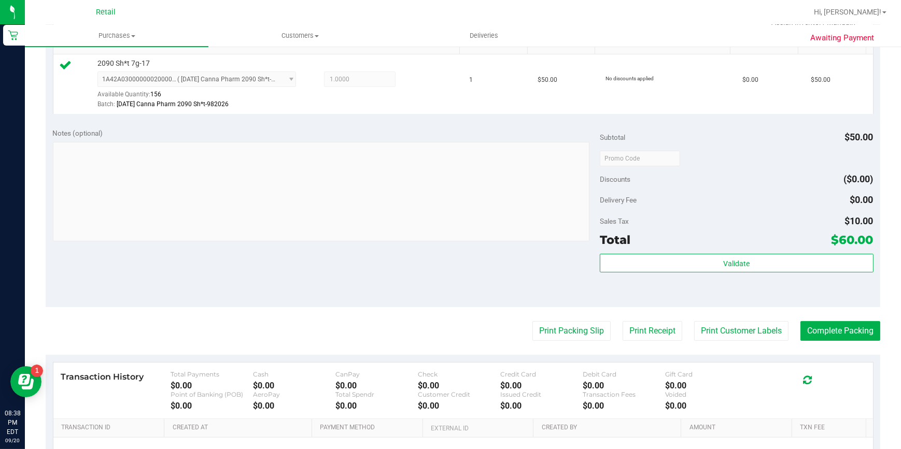
scroll to position [282, 0]
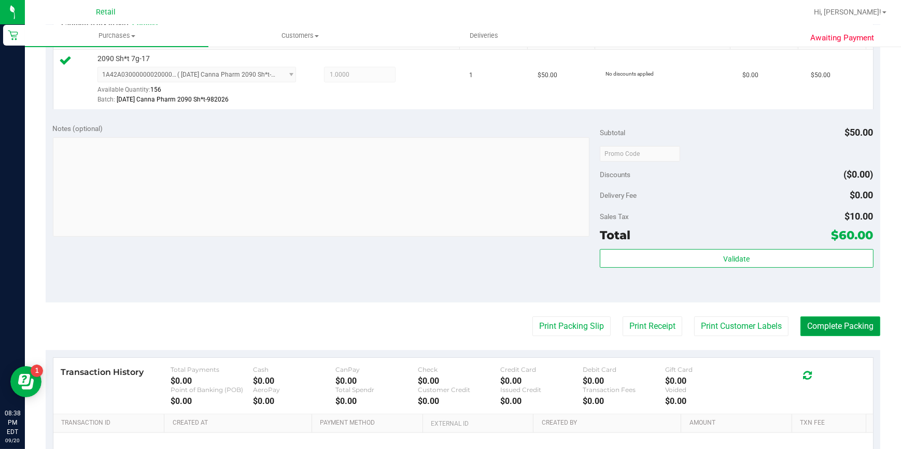
click at [809, 328] on button "Complete Packing" at bounding box center [840, 327] width 80 height 20
